Goal: Task Accomplishment & Management: Manage account settings

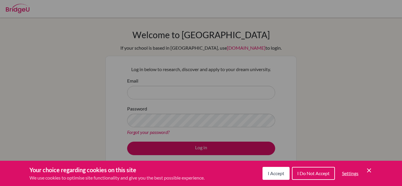
click at [297, 173] on span "I Do Not Accept" at bounding box center [313, 174] width 32 height 6
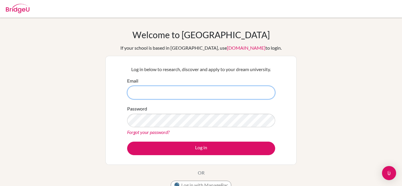
click at [210, 95] on input "Email" at bounding box center [201, 93] width 148 height 14
type input "[EMAIL_ADDRESS][DOMAIN_NAME]"
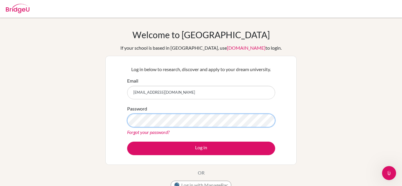
click at [127, 142] on button "Log in" at bounding box center [201, 149] width 148 height 14
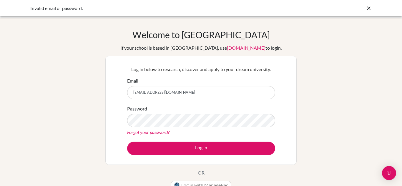
click at [162, 93] on input "[EMAIL_ADDRESS][DOMAIN_NAME]" at bounding box center [201, 93] width 148 height 14
type input "[EMAIL_ADDRESS][DOMAIN_NAME]"
click at [127, 142] on button "Log in" at bounding box center [201, 149] width 148 height 14
